Goal: Find specific page/section: Find specific page/section

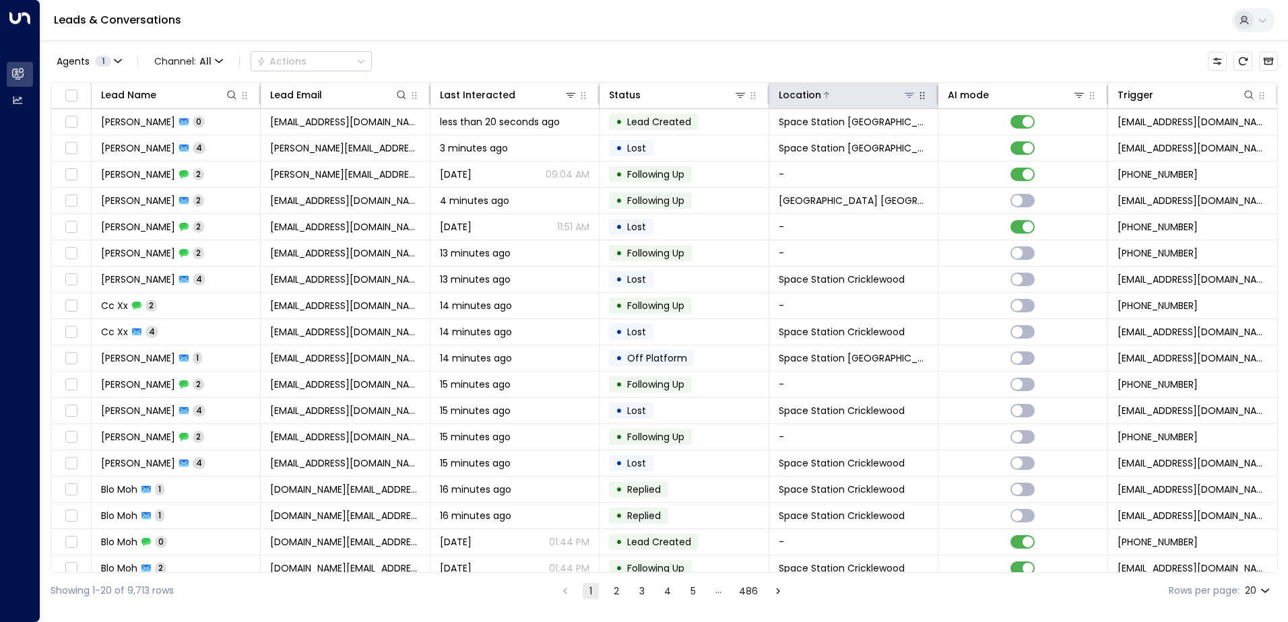
click at [905, 94] on icon at bounding box center [909, 95] width 11 height 11
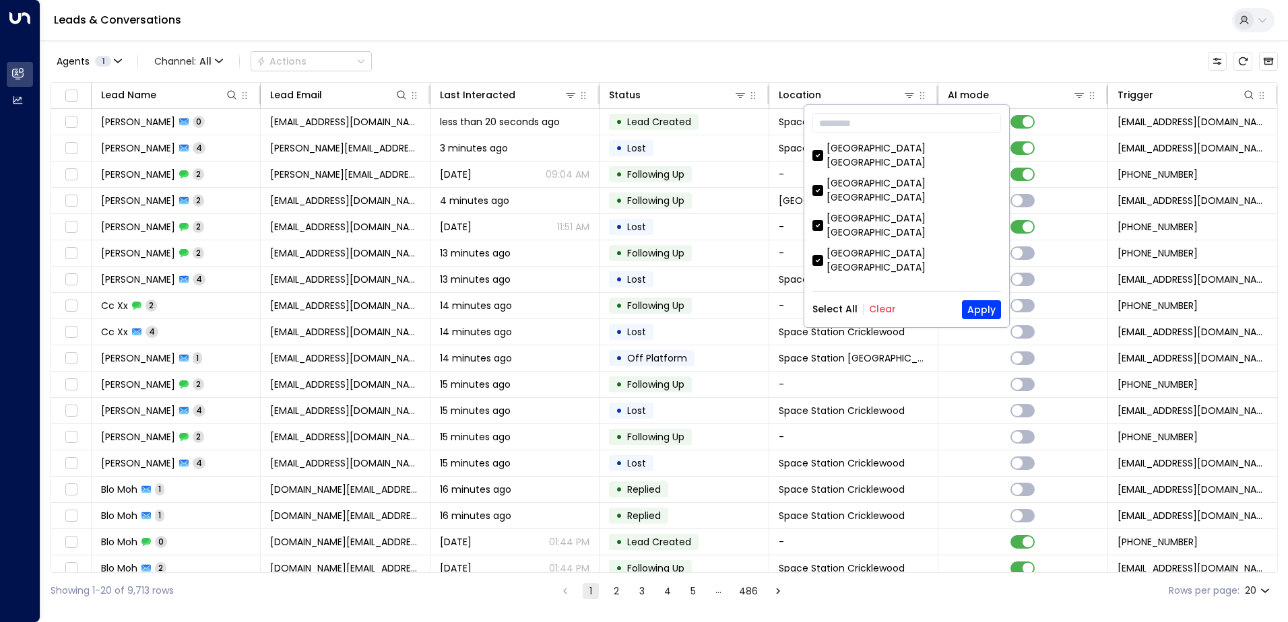
click at [889, 309] on button "Clear" at bounding box center [882, 309] width 27 height 11
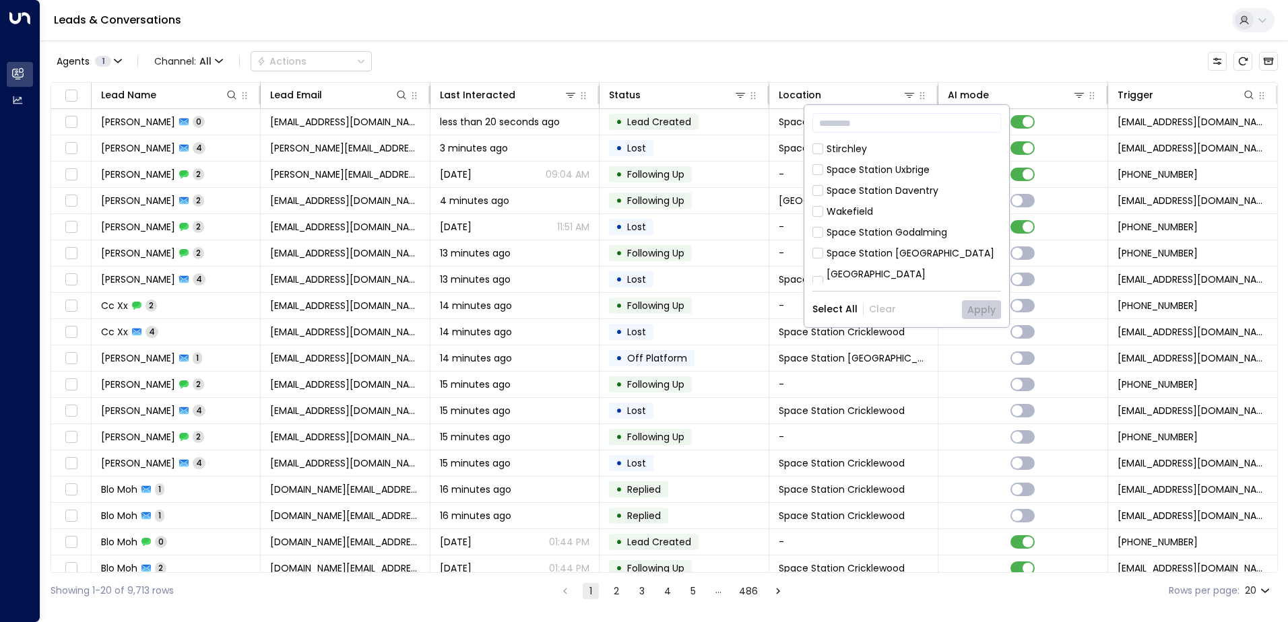
scroll to position [437, 0]
click at [884, 354] on div "Space Station [GEOGRAPHIC_DATA]" at bounding box center [911, 361] width 168 height 14
click at [968, 309] on button "Apply" at bounding box center [981, 309] width 39 height 19
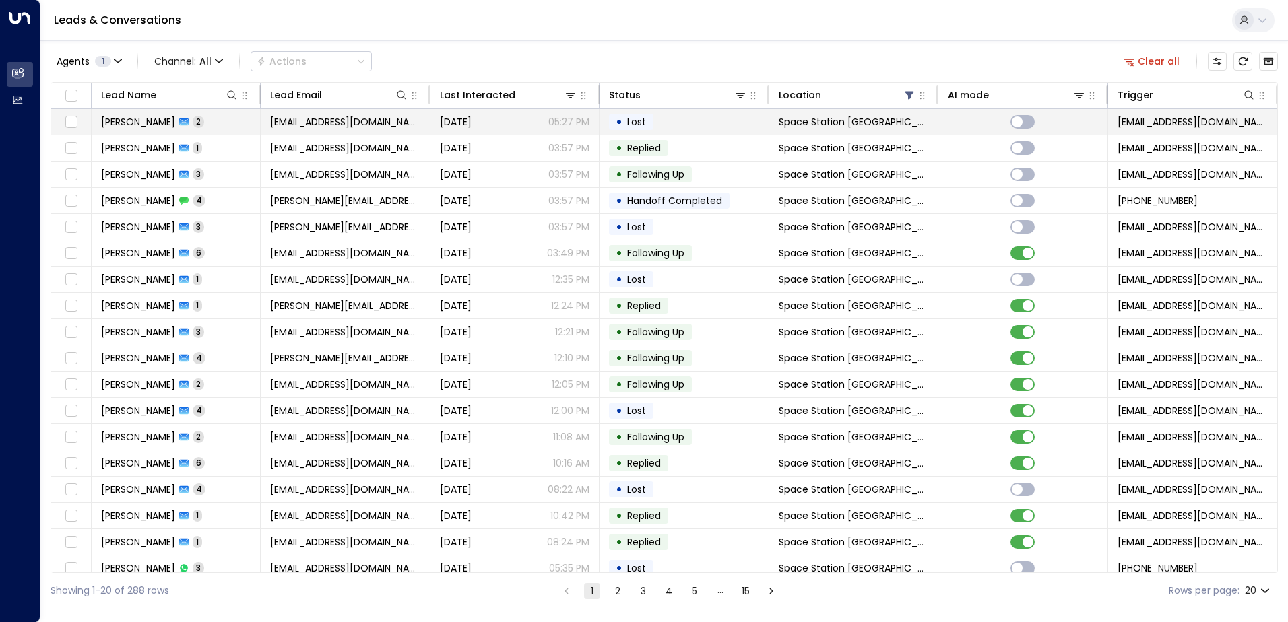
click at [143, 126] on span "[PERSON_NAME]" at bounding box center [138, 121] width 74 height 13
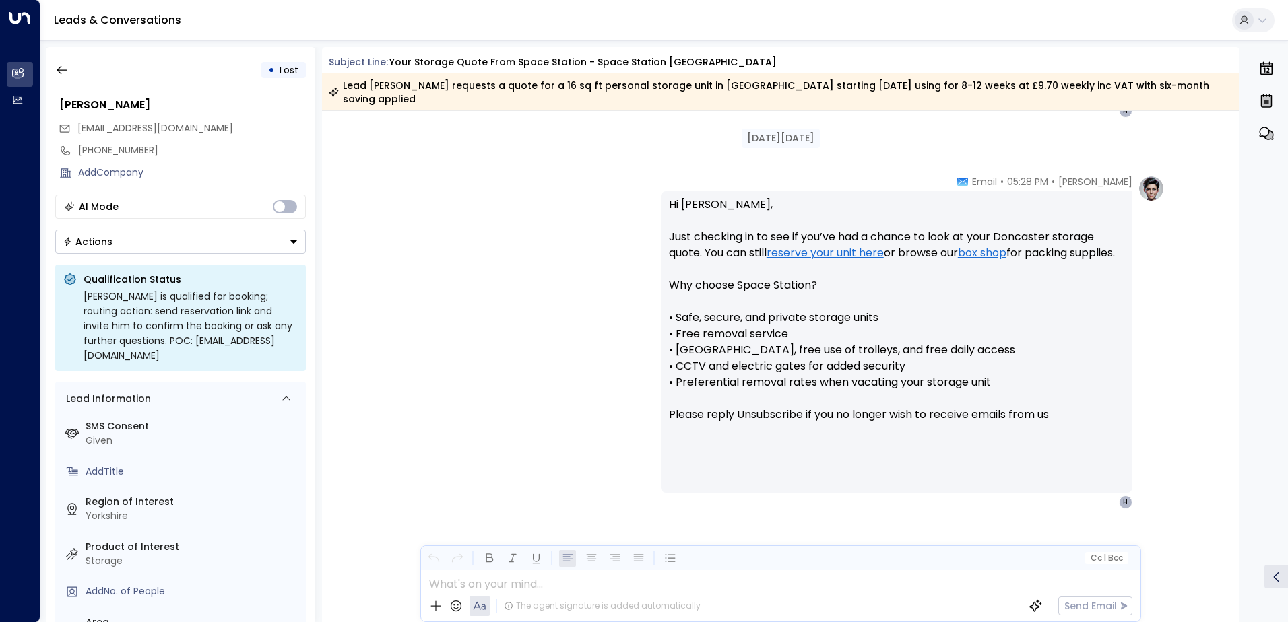
scroll to position [1036, 0]
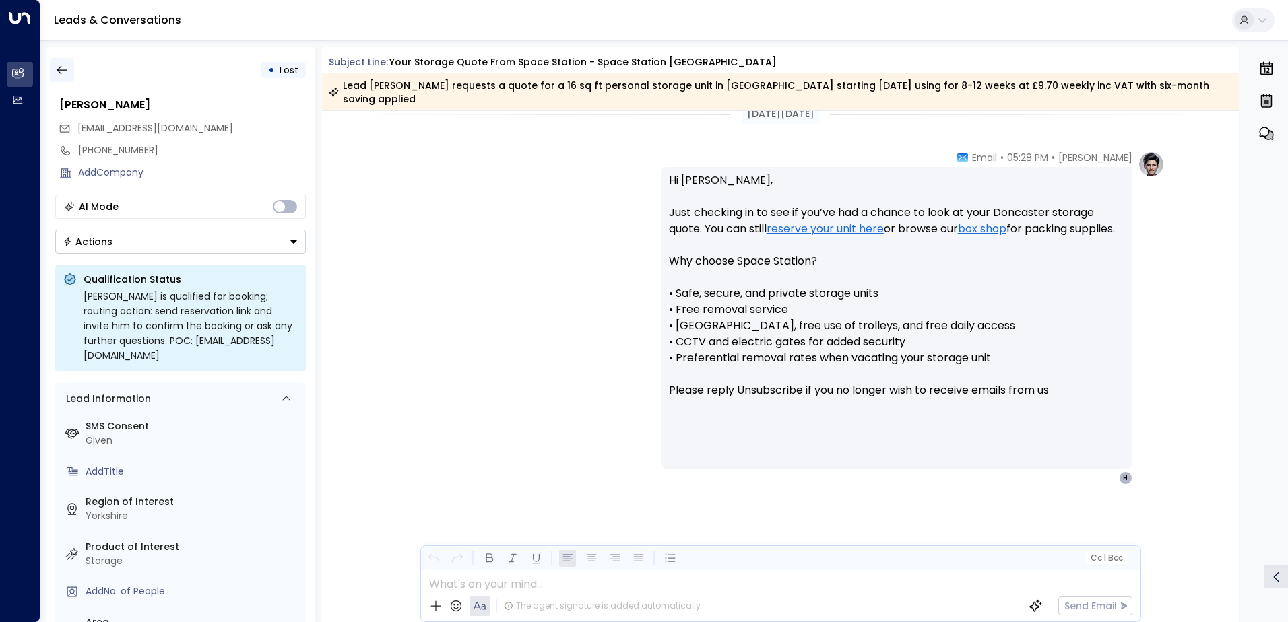
click at [71, 79] on button "button" at bounding box center [62, 70] width 24 height 24
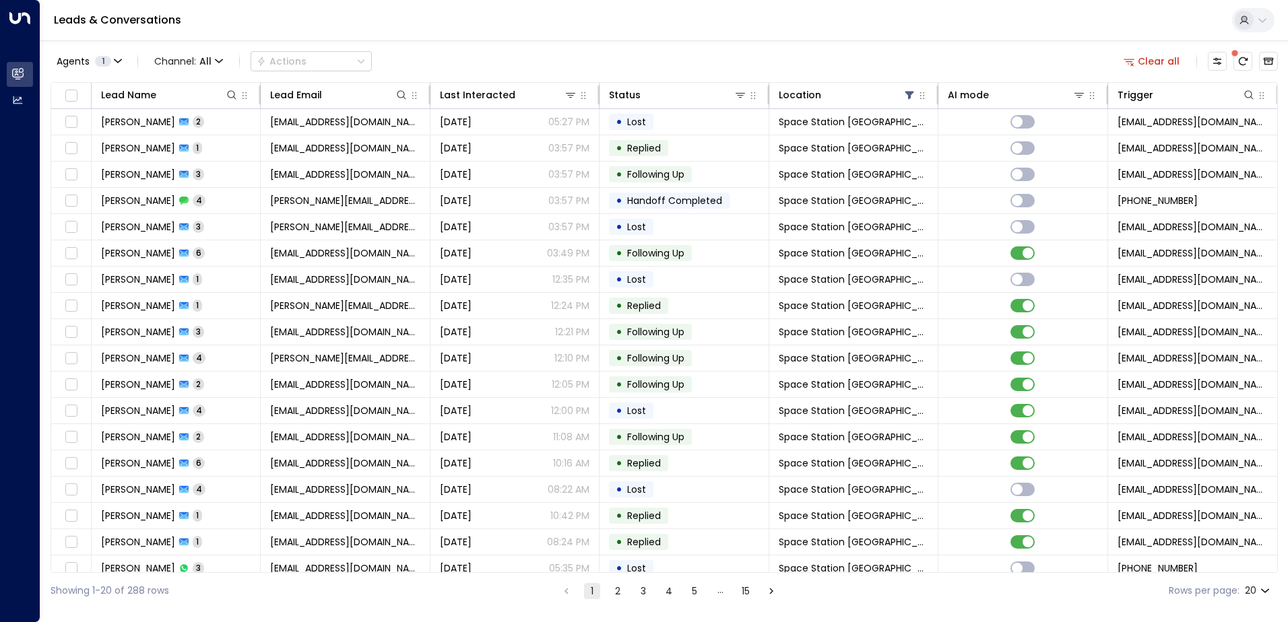
click at [1241, 49] on div "Clear all" at bounding box center [1198, 61] width 160 height 27
click at [1241, 56] on icon "There are new threads available. Refresh the grid to view the latest updates." at bounding box center [1242, 61] width 11 height 11
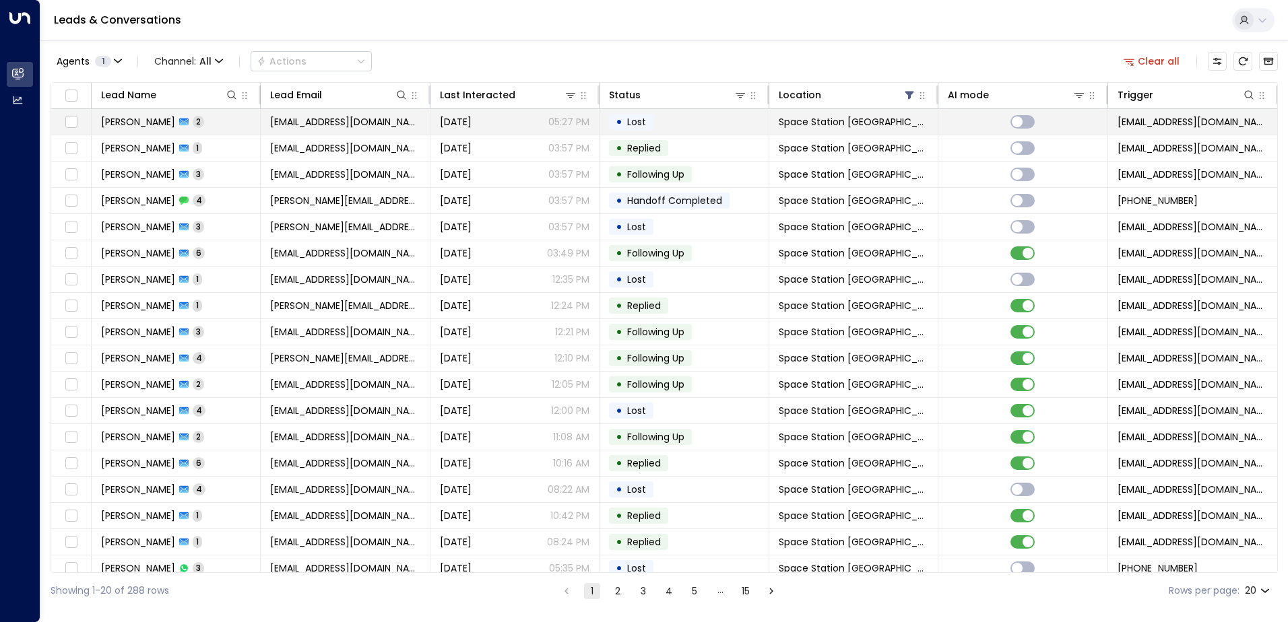
click at [137, 119] on span "[PERSON_NAME]" at bounding box center [138, 121] width 74 height 13
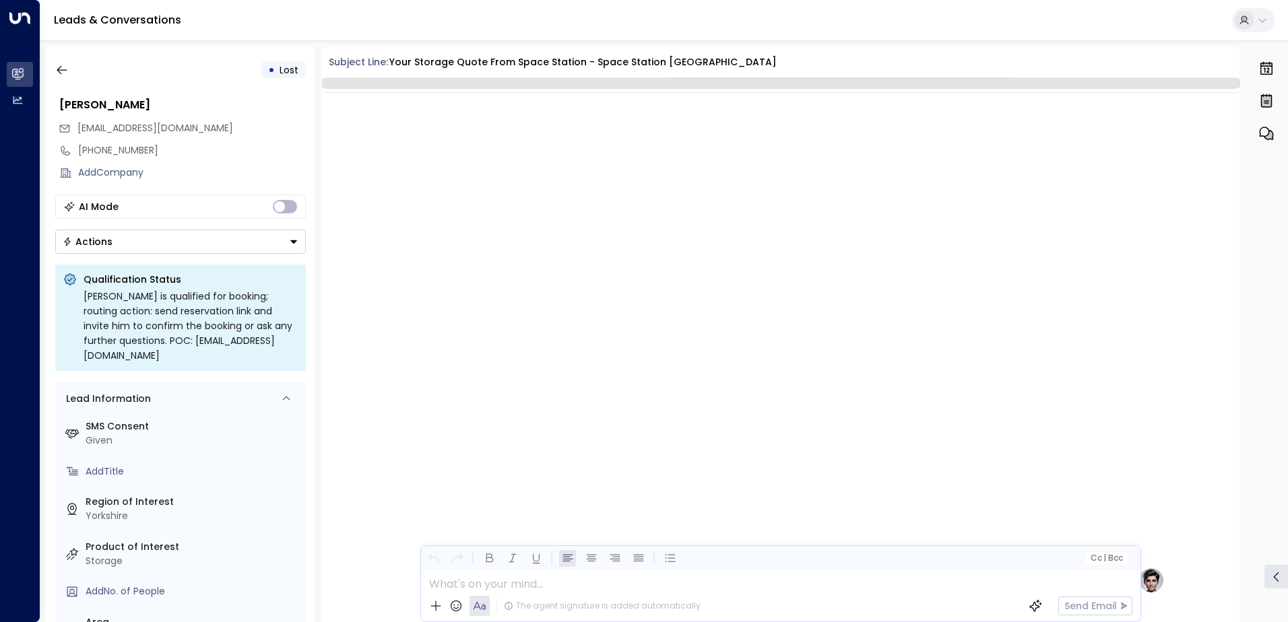
scroll to position [1031, 0]
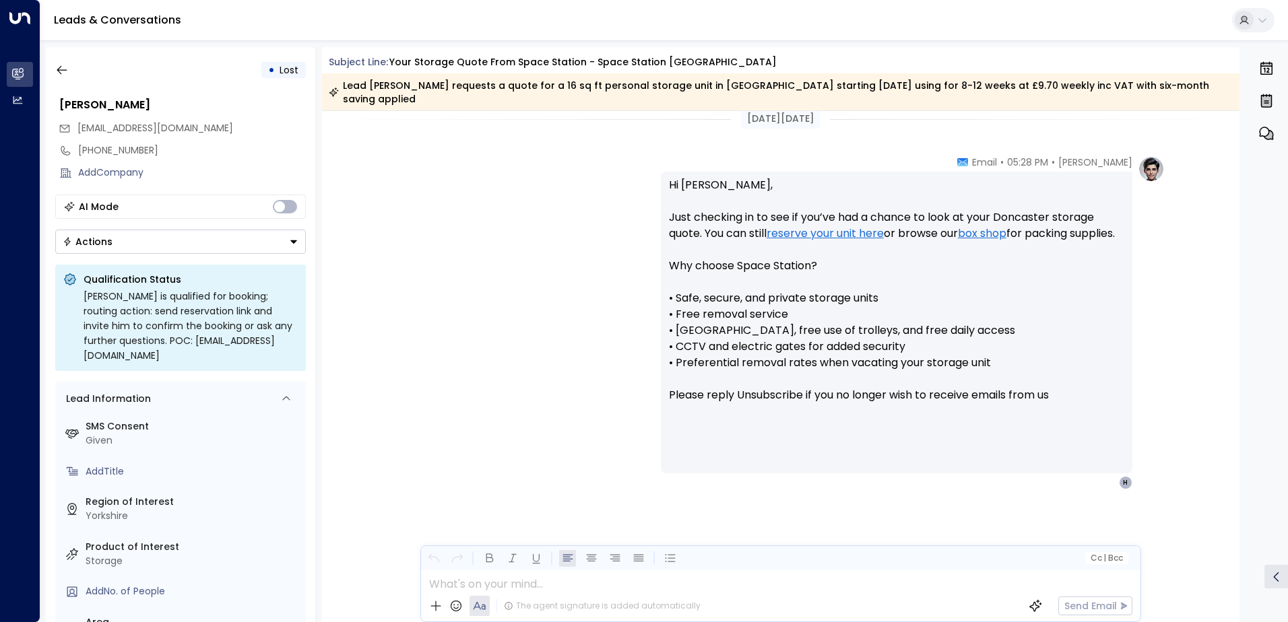
click at [362, 253] on div "[PERSON_NAME] • 05:28 PM • Email Hi [PERSON_NAME], Just checking in to see if y…" at bounding box center [781, 390] width 918 height 469
click at [64, 71] on icon "button" at bounding box center [61, 69] width 13 height 13
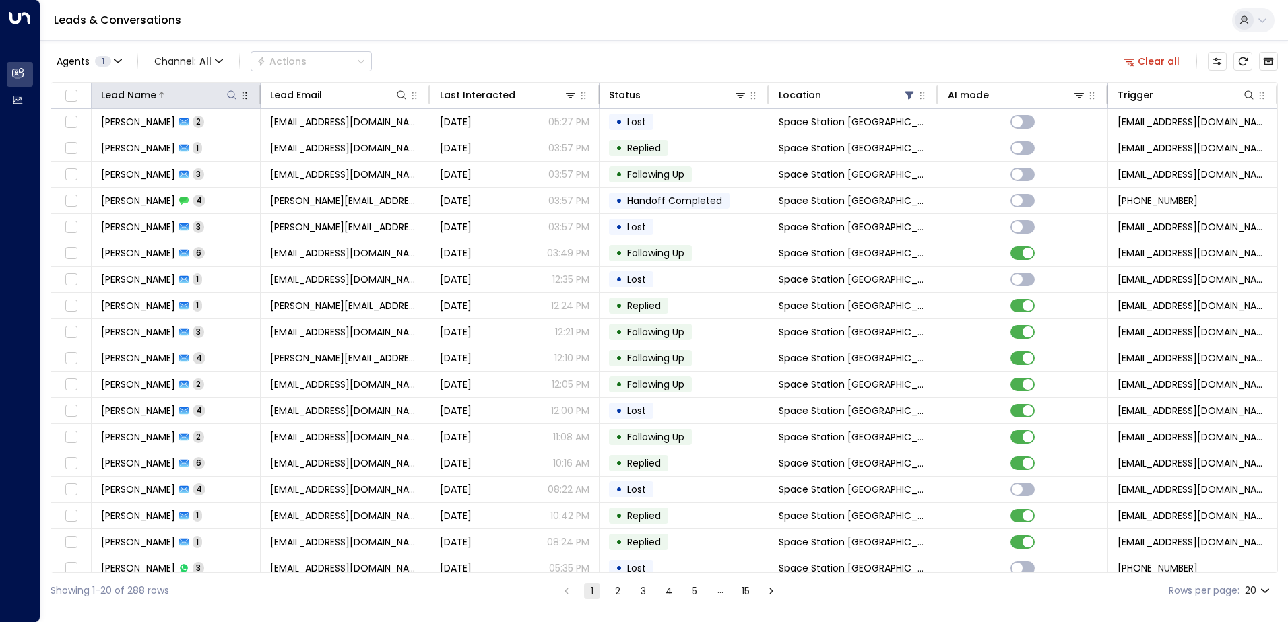
click at [232, 92] on icon at bounding box center [232, 94] width 9 height 9
type input "***"
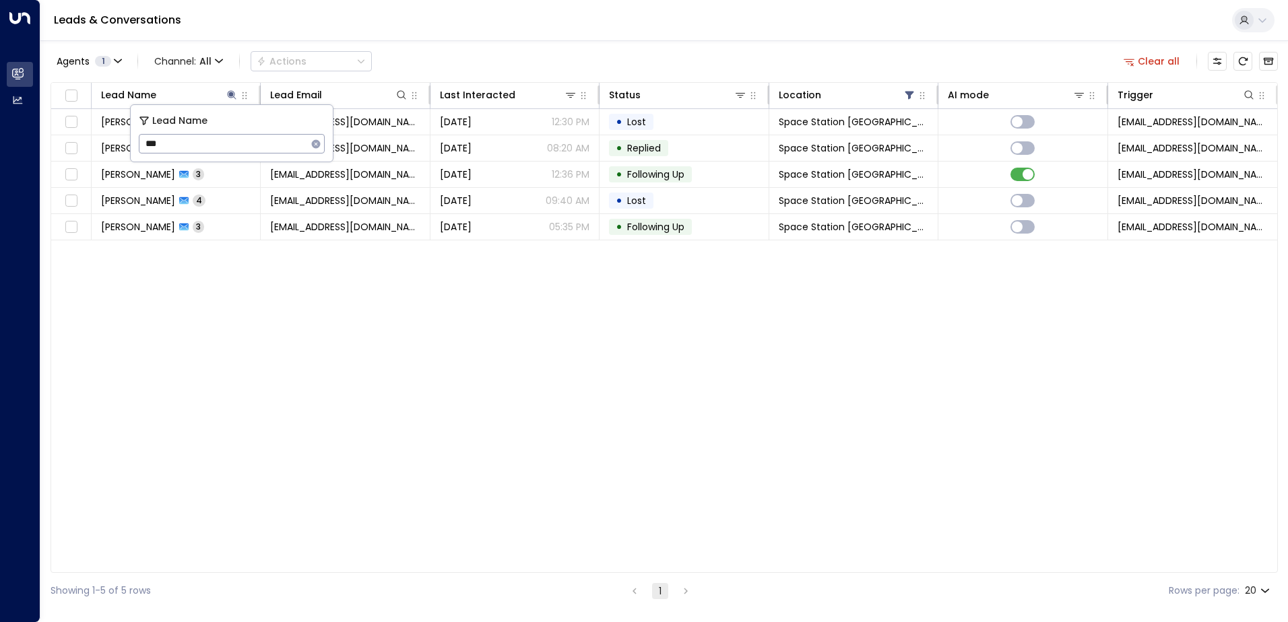
click at [249, 424] on div "Lead Name Lead Email Last Interacted Status Location AI mode Trigger [PERSON_NA…" at bounding box center [664, 327] width 1227 height 491
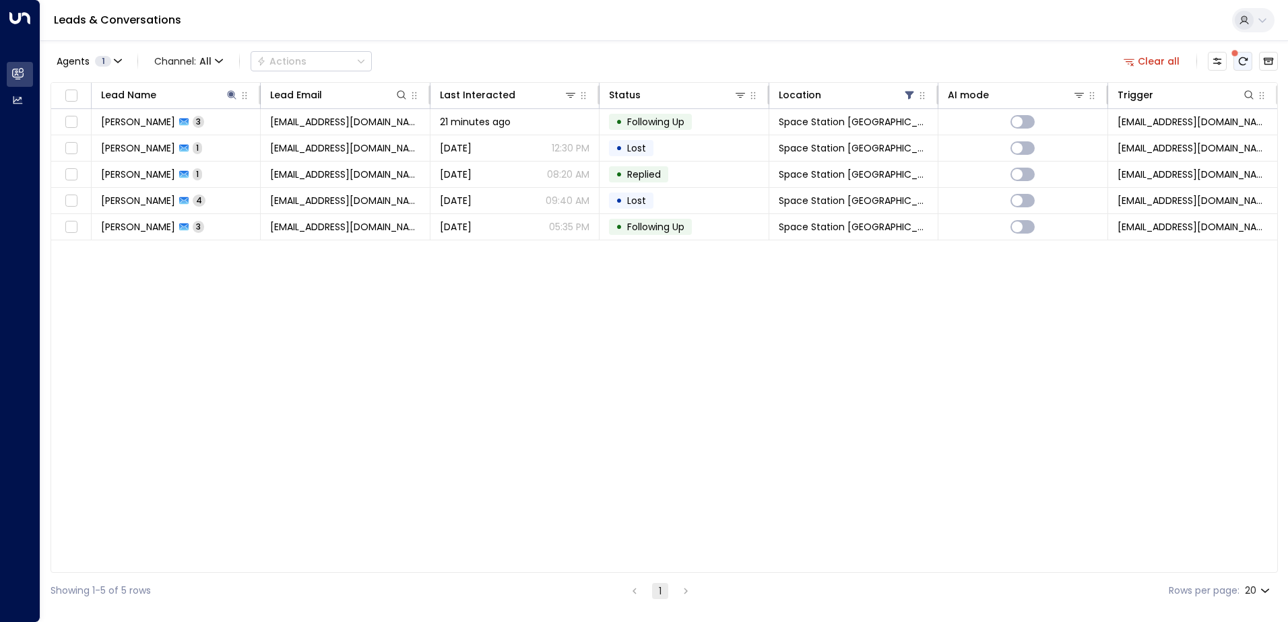
click at [1246, 61] on icon "There are new threads available. Refresh the grid to view the latest updates." at bounding box center [1243, 61] width 9 height 8
click at [240, 92] on button "button" at bounding box center [244, 95] width 13 height 13
click at [236, 94] on icon at bounding box center [231, 95] width 11 height 11
drag, startPoint x: 191, startPoint y: 139, endPoint x: 133, endPoint y: 138, distance: 57.3
click at [133, 138] on div "Lead Name *** ​" at bounding box center [232, 133] width 202 height 57
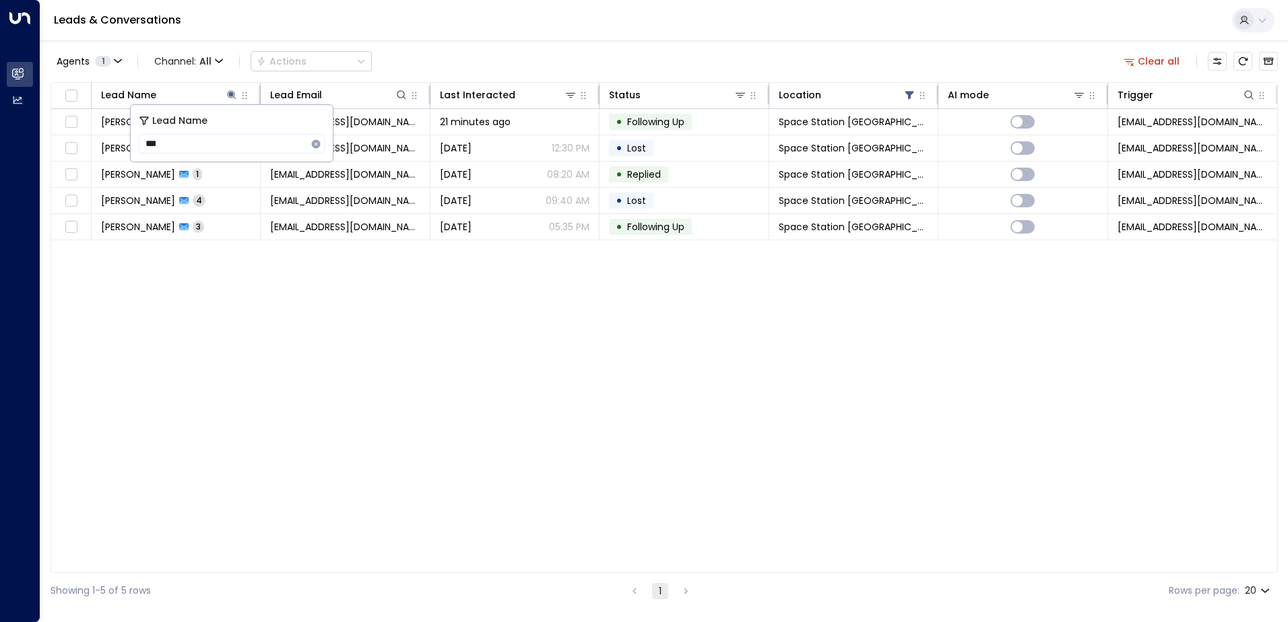
click at [276, 308] on div "Lead Name Lead Email Last Interacted Status Location AI mode Trigger [PERSON_NA…" at bounding box center [664, 327] width 1227 height 491
click at [230, 100] on icon at bounding box center [231, 95] width 11 height 11
click at [232, 93] on icon at bounding box center [232, 94] width 9 height 9
drag, startPoint x: 162, startPoint y: 139, endPoint x: 145, endPoint y: 140, distance: 16.9
click at [145, 140] on input "***" at bounding box center [223, 143] width 168 height 25
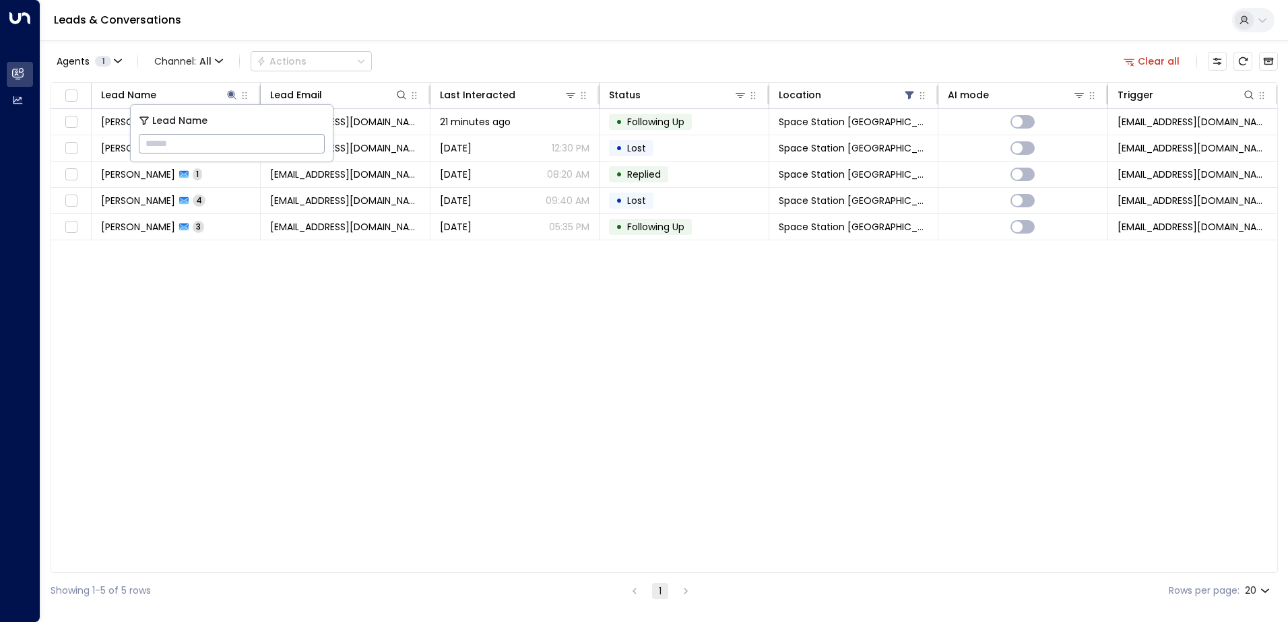
click at [309, 306] on div "Lead Name Lead Email Last Interacted Status Location AI mode Trigger [PERSON_NA…" at bounding box center [664, 327] width 1227 height 491
